Goal: Task Accomplishment & Management: Use online tool/utility

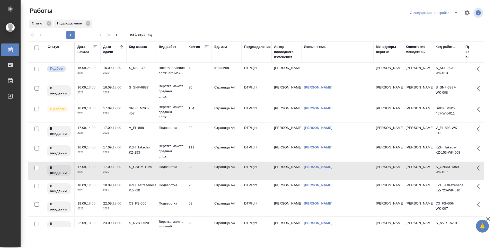
click at [122, 47] on icon at bounding box center [121, 46] width 5 height 5
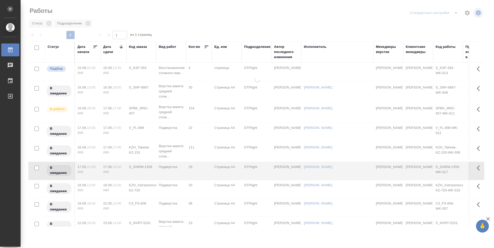
click at [122, 47] on icon at bounding box center [121, 46] width 5 height 5
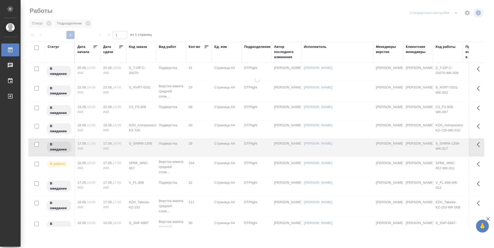
click at [122, 46] on icon at bounding box center [121, 46] width 5 height 5
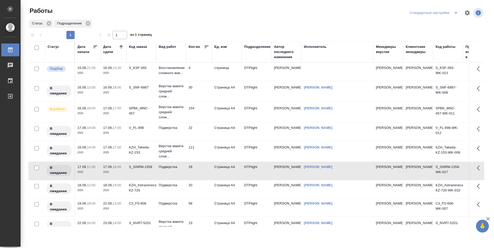
click at [202, 72] on td "4" at bounding box center [199, 72] width 26 height 18
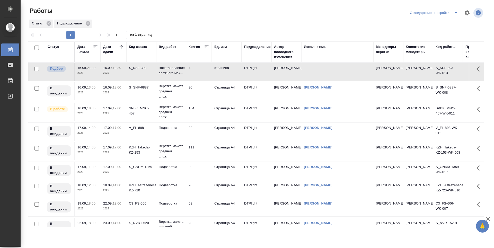
click at [202, 72] on td "4" at bounding box center [199, 72] width 26 height 18
click at [205, 74] on td "4" at bounding box center [199, 72] width 26 height 18
click at [151, 74] on td "S_KSF-393" at bounding box center [141, 72] width 30 height 18
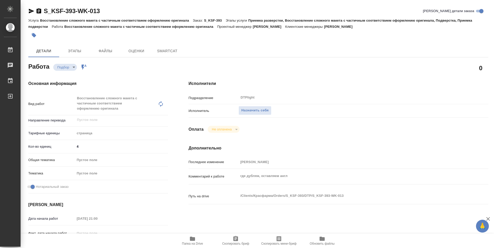
type textarea "x"
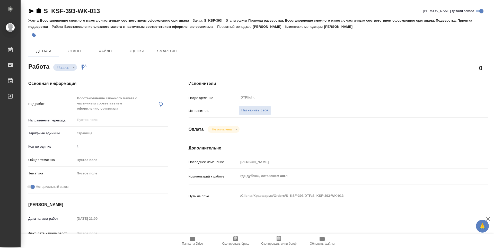
type textarea "x"
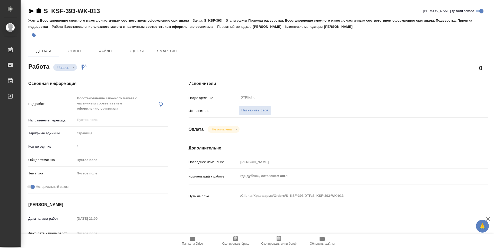
type textarea "x"
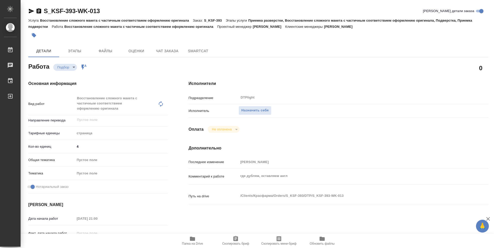
click at [192, 242] on span "Папка на Drive" at bounding box center [192, 244] width 21 height 4
type textarea "x"
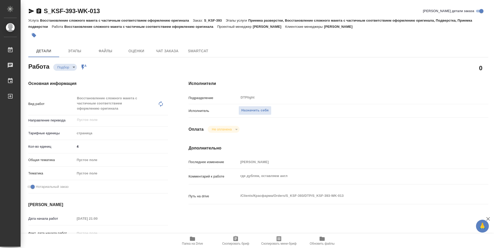
type textarea "x"
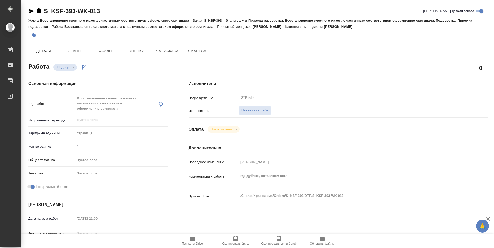
type textarea "x"
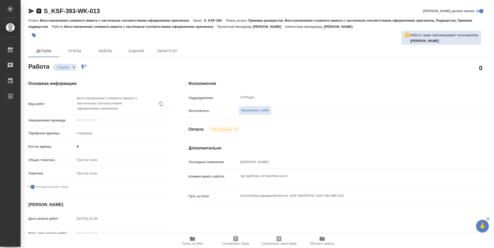
type textarea "x"
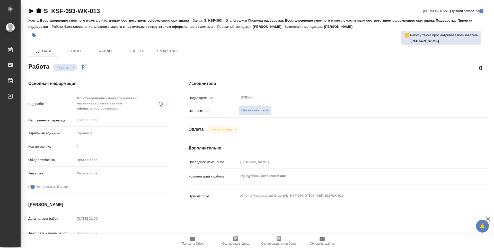
type textarea "x"
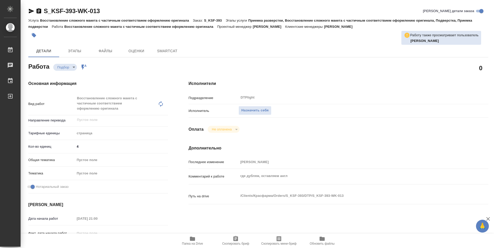
type textarea "x"
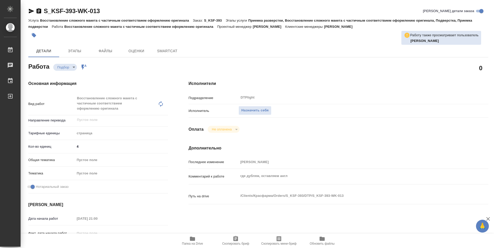
type textarea "x"
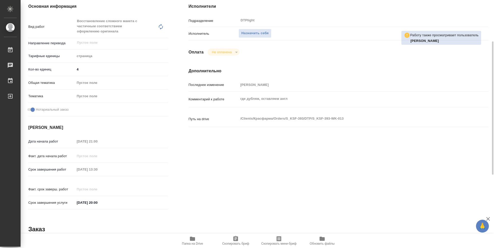
scroll to position [103, 0]
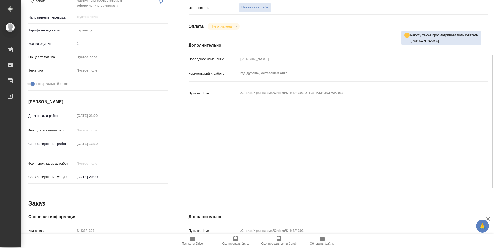
type textarea "x"
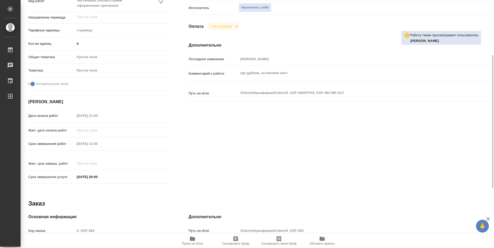
type textarea "x"
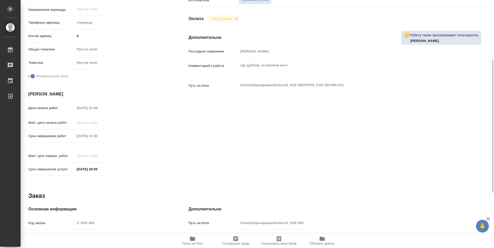
scroll to position [213, 0]
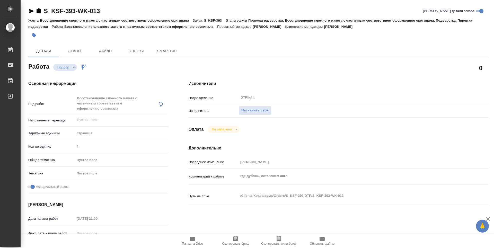
type textarea "x"
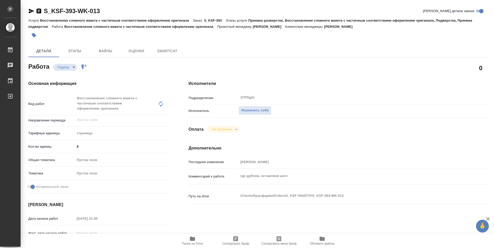
type textarea "x"
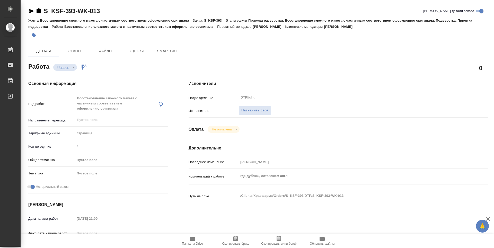
type textarea "x"
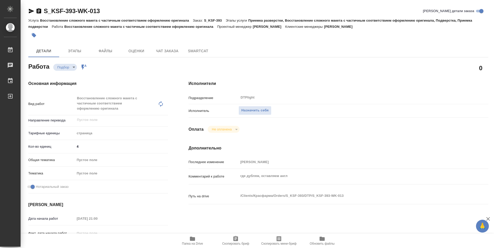
type textarea "x"
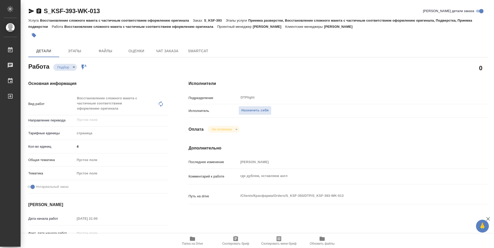
type textarea "x"
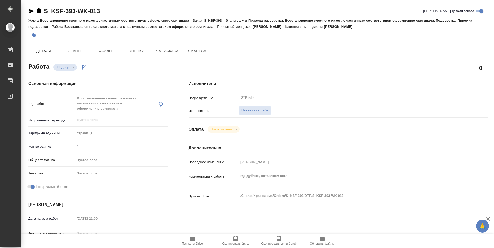
type textarea "x"
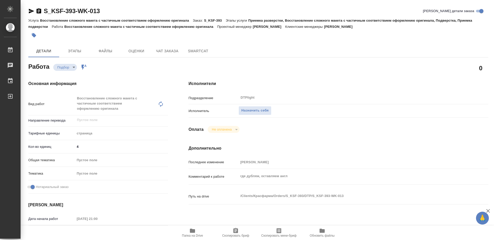
type textarea "x"
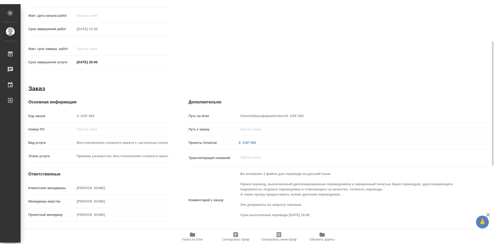
scroll to position [119, 0]
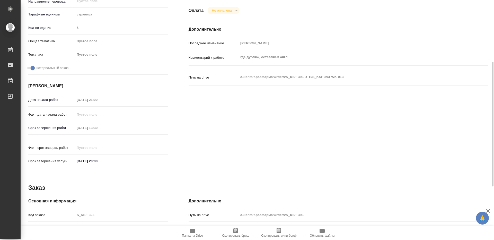
type textarea "x"
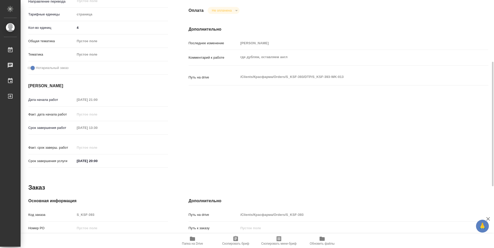
type textarea "x"
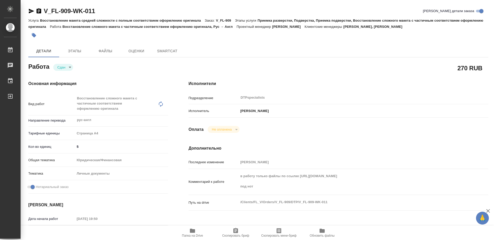
type textarea "x"
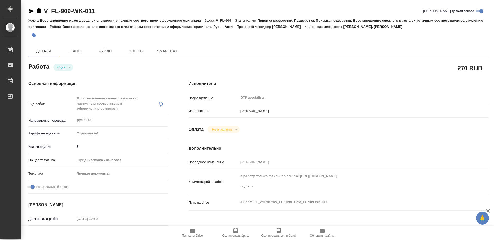
type textarea "x"
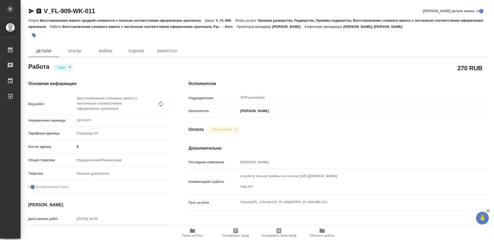
type textarea "x"
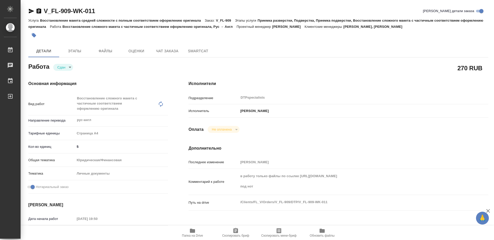
type textarea "x"
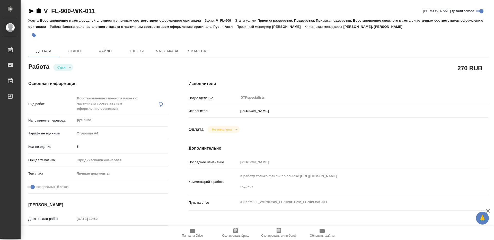
type textarea "x"
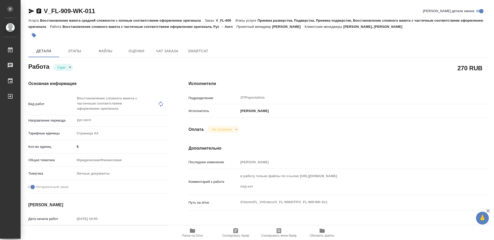
click at [277, 65] on div "270 RUB" at bounding box center [338, 67] width 300 height 13
click at [173, 50] on span "Чат заказа" at bounding box center [167, 51] width 25 height 6
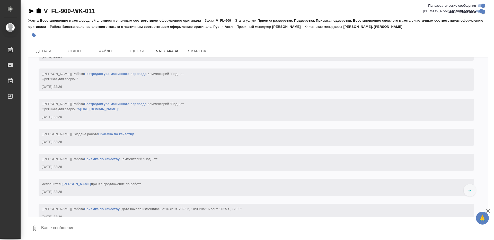
scroll to position [1686, 0]
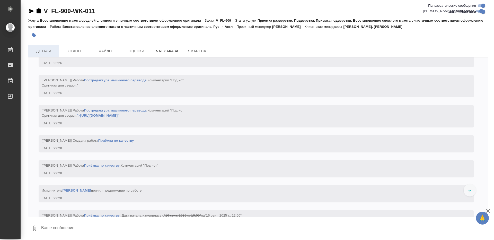
click at [49, 52] on span "Детали" at bounding box center [43, 51] width 25 height 6
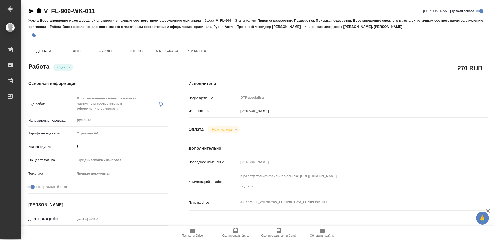
type textarea "x"
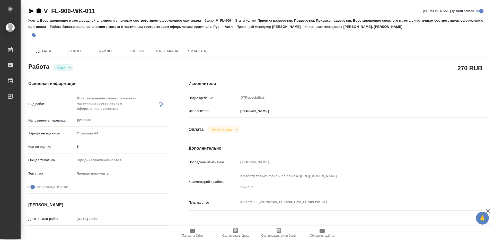
type textarea "x"
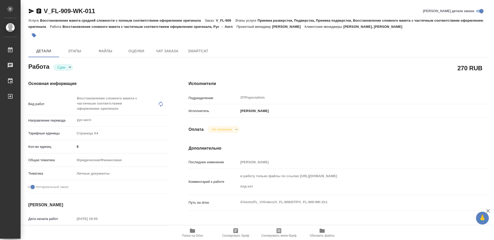
type textarea "x"
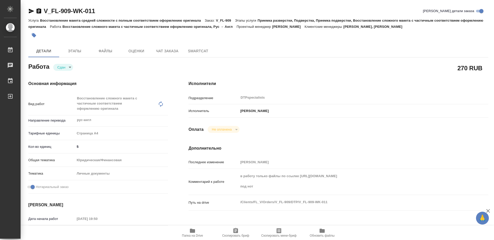
type textarea "x"
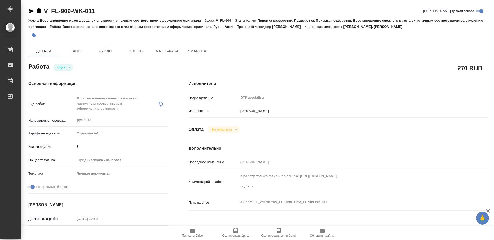
click at [193, 231] on icon "button" at bounding box center [192, 230] width 5 height 4
type textarea "x"
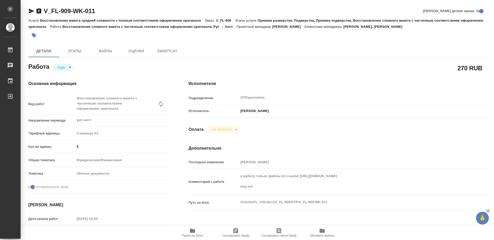
type textarea "x"
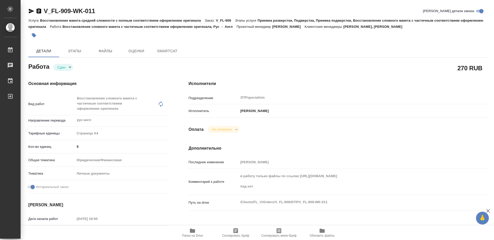
type textarea "x"
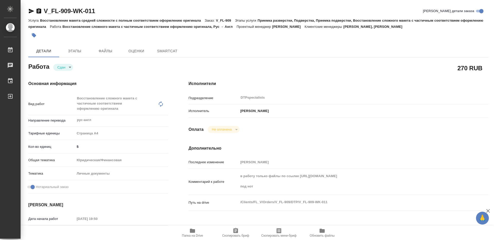
type textarea "x"
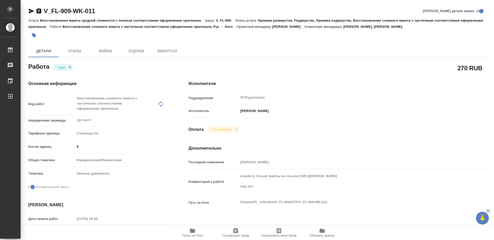
type textarea "x"
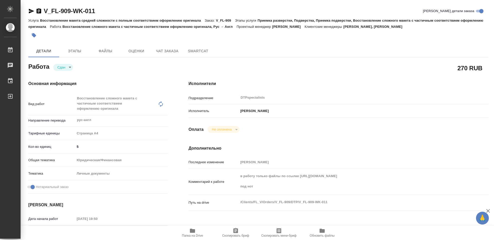
type textarea "x"
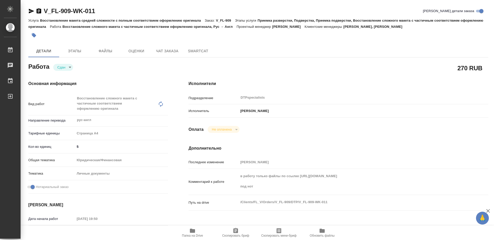
type textarea "x"
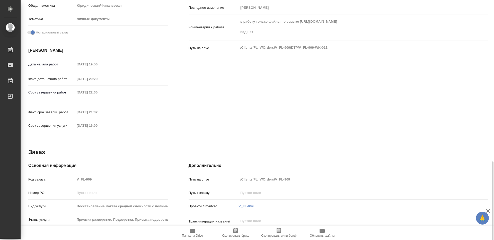
scroll to position [209, 0]
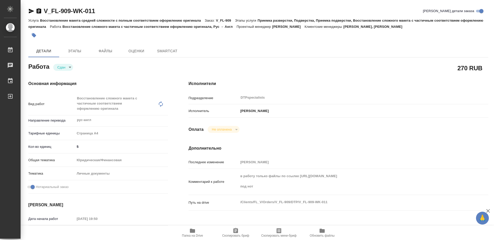
type textarea "x"
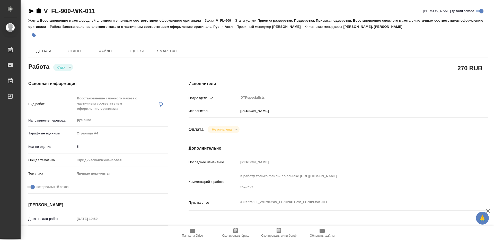
type textarea "x"
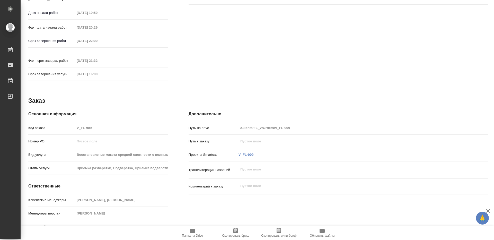
type textarea "x"
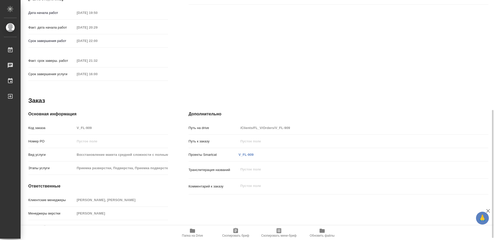
scroll to position [209, 0]
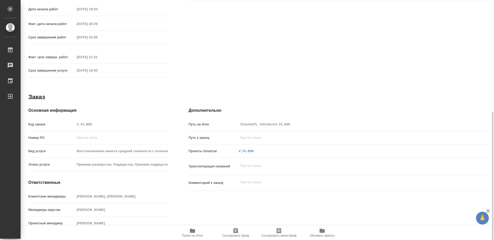
type textarea "x"
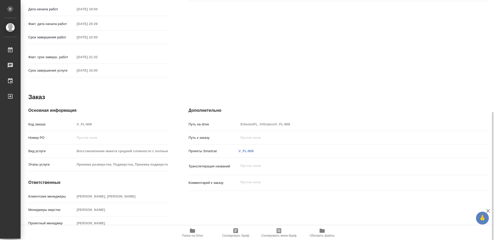
type textarea "x"
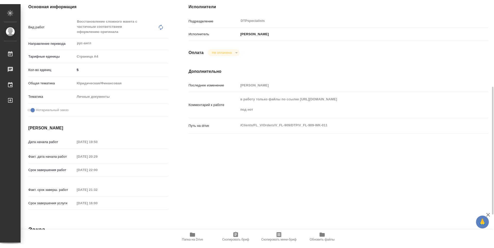
scroll to position [55, 0]
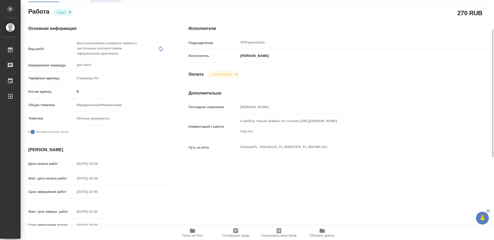
type textarea "x"
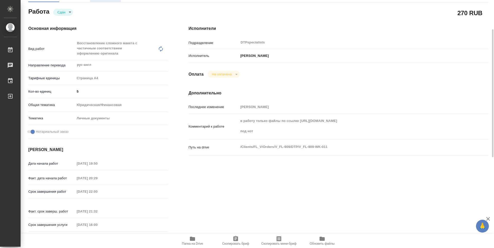
type textarea "x"
